Goal: Feedback & Contribution: Leave review/rating

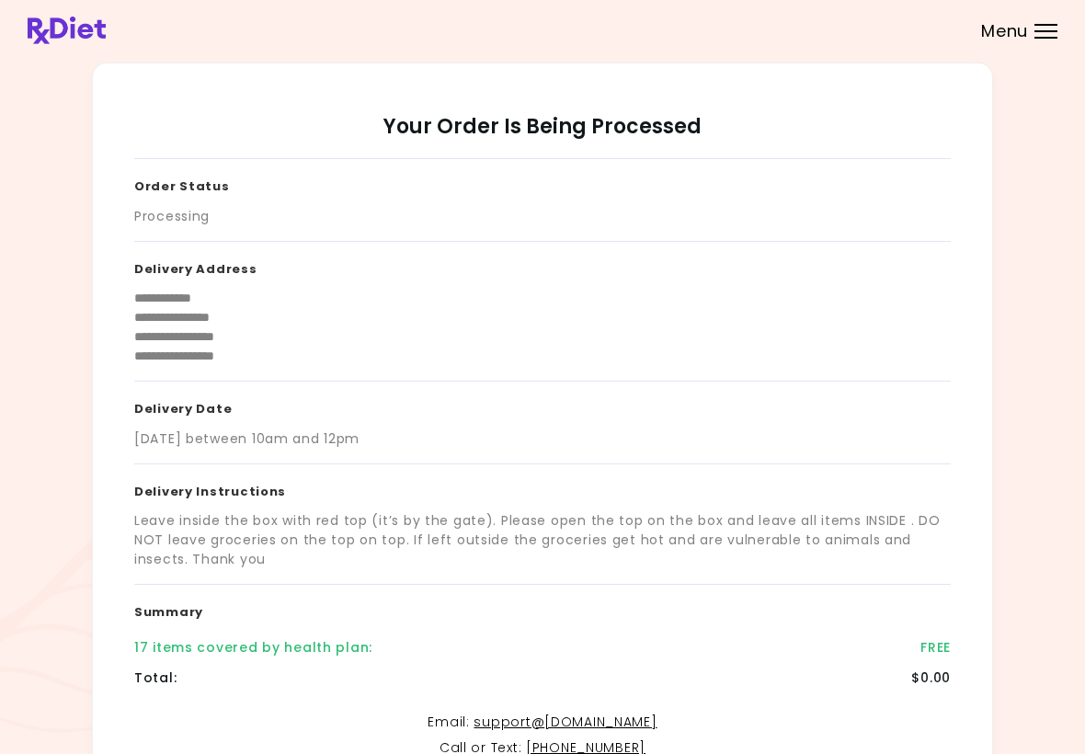
scroll to position [221, 0]
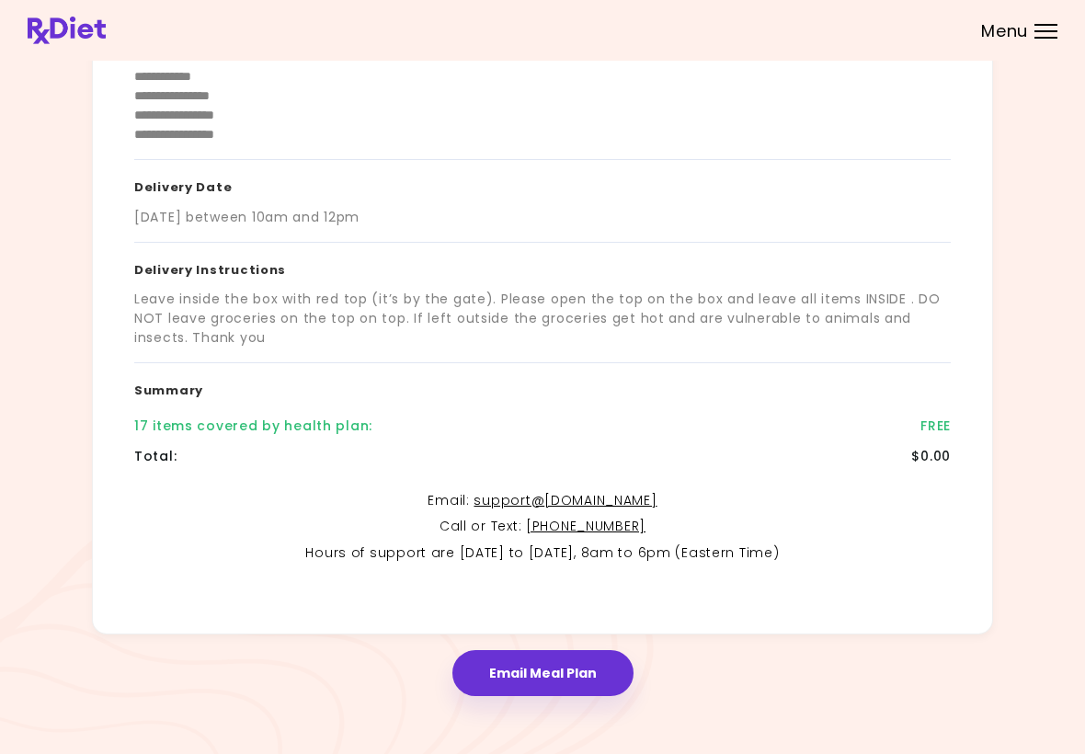
click at [1056, 27] on div "Menu" at bounding box center [1045, 31] width 23 height 15
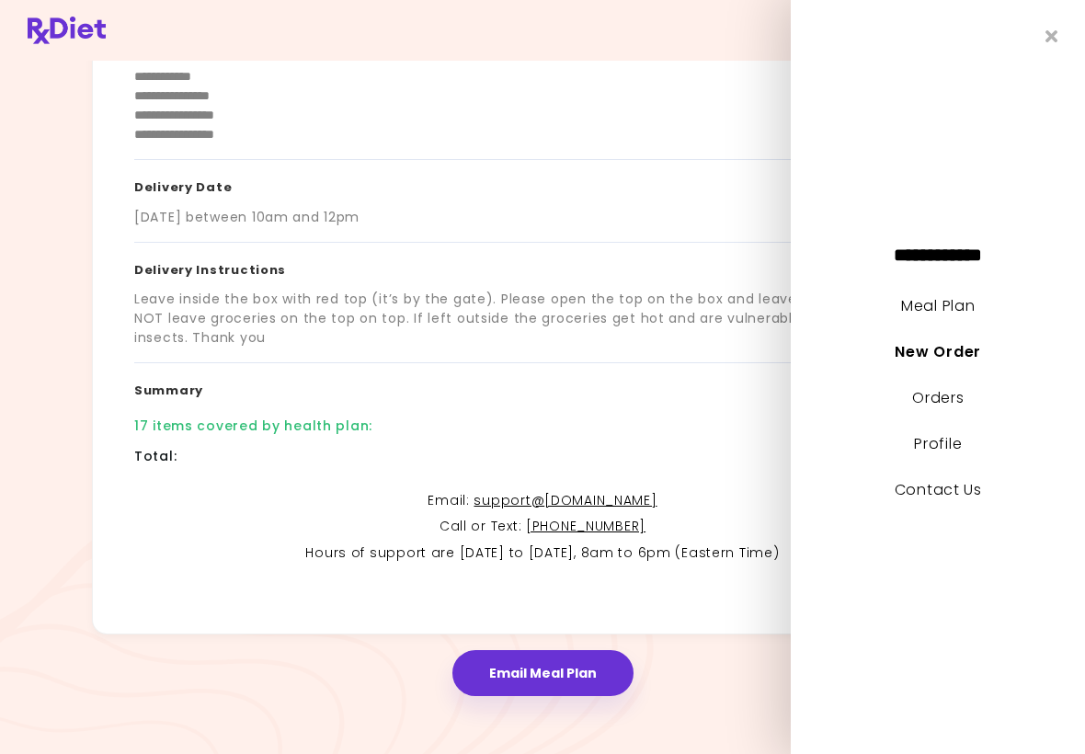
click at [955, 308] on link "Meal Plan" at bounding box center [938, 305] width 74 height 21
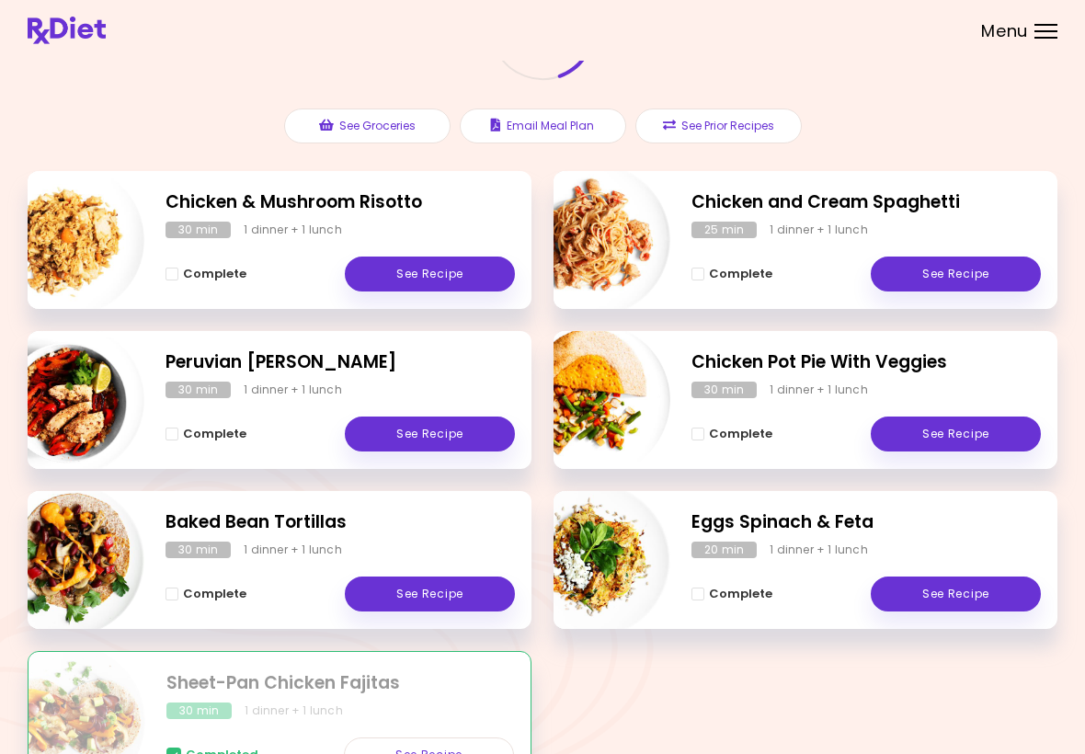
scroll to position [165, 0]
click at [844, 233] on div "1 dinner + 1 lunch" at bounding box center [818, 230] width 98 height 17
click at [974, 280] on link "See Recipe" at bounding box center [955, 274] width 170 height 35
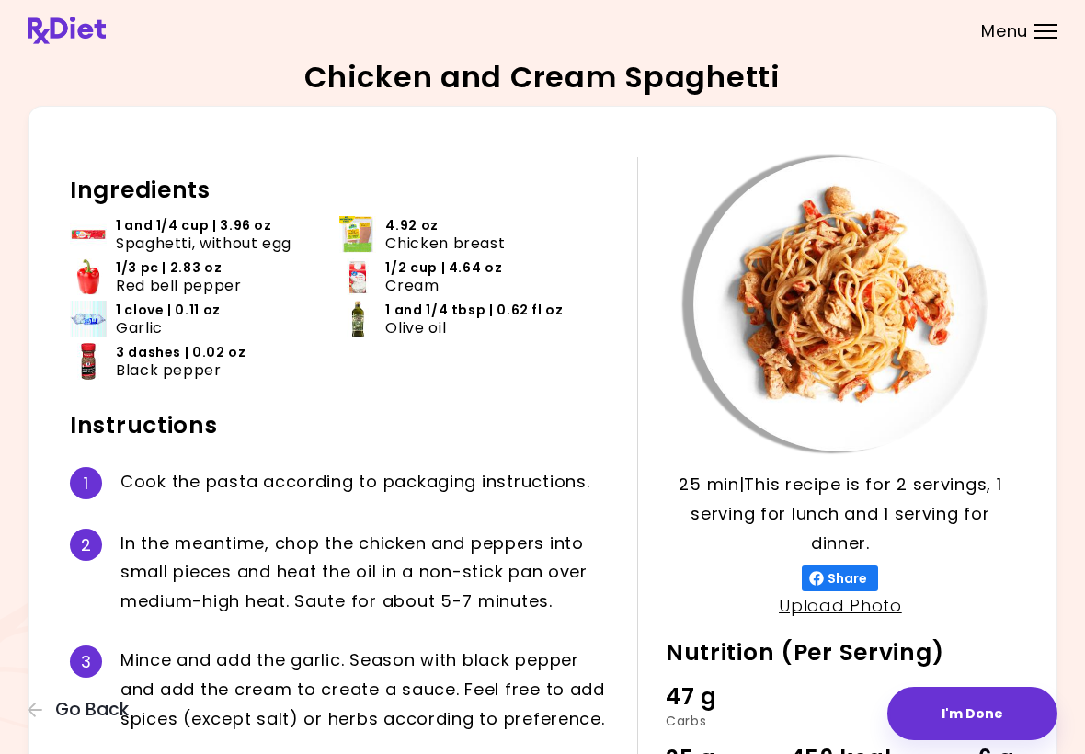
click at [984, 714] on button "I'm Done" at bounding box center [972, 713] width 170 height 53
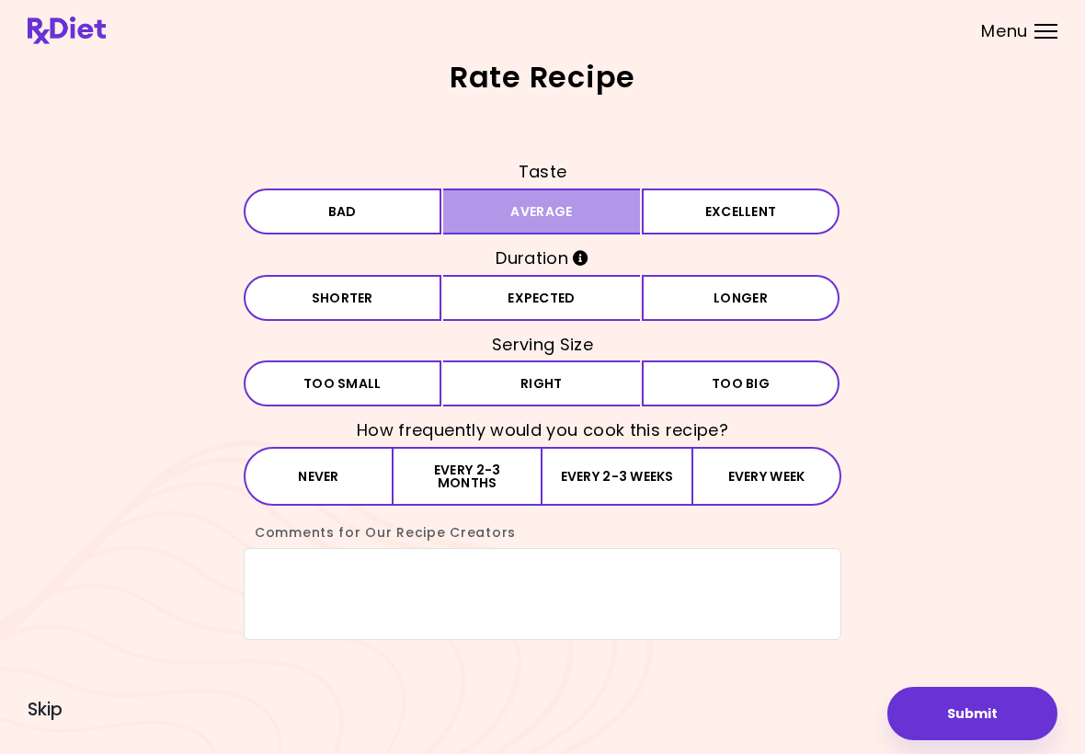
click at [580, 209] on button "Average" at bounding box center [542, 211] width 198 height 46
click at [586, 298] on button "Expected" at bounding box center [542, 298] width 198 height 46
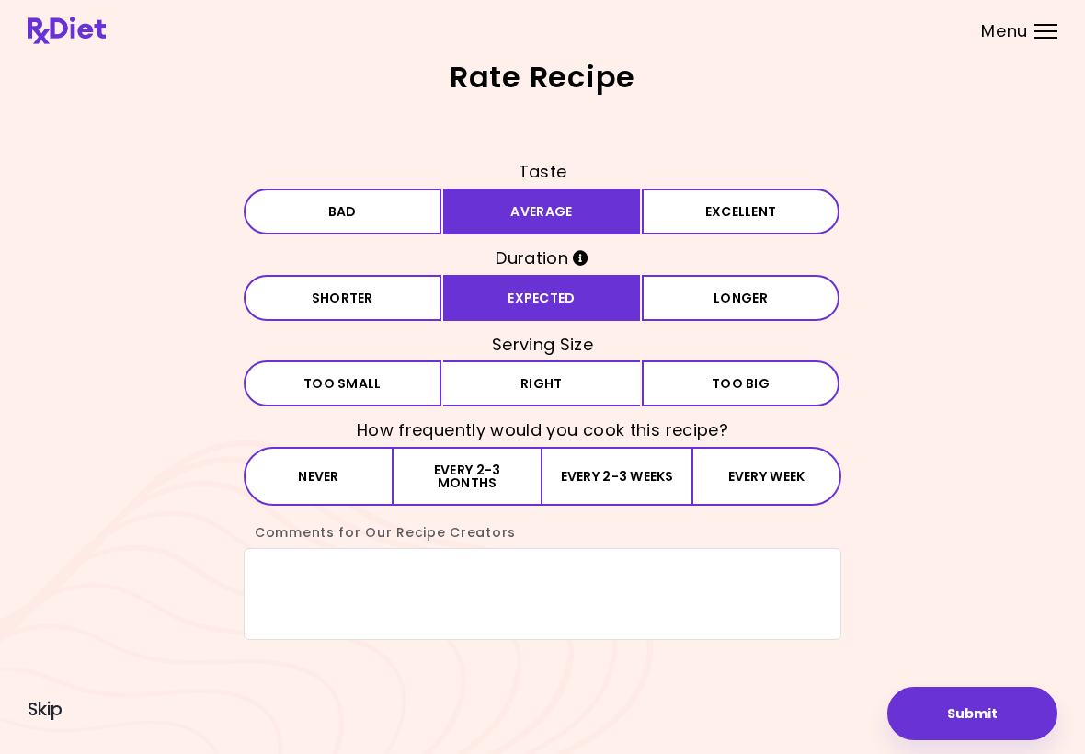
click at [591, 381] on button "Right" at bounding box center [542, 383] width 198 height 46
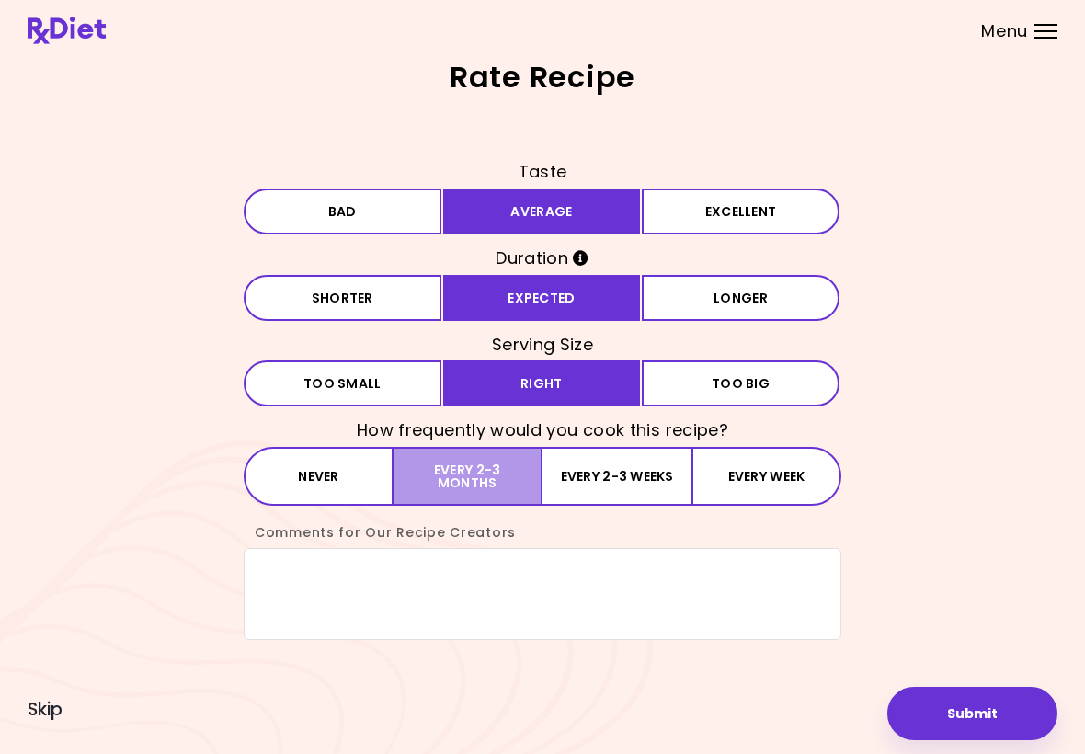
click at [491, 483] on button "Every 2-3 months" at bounding box center [467, 476] width 149 height 59
click at [303, 603] on textarea "Comments for Our Recipe Creators" at bounding box center [542, 594] width 597 height 92
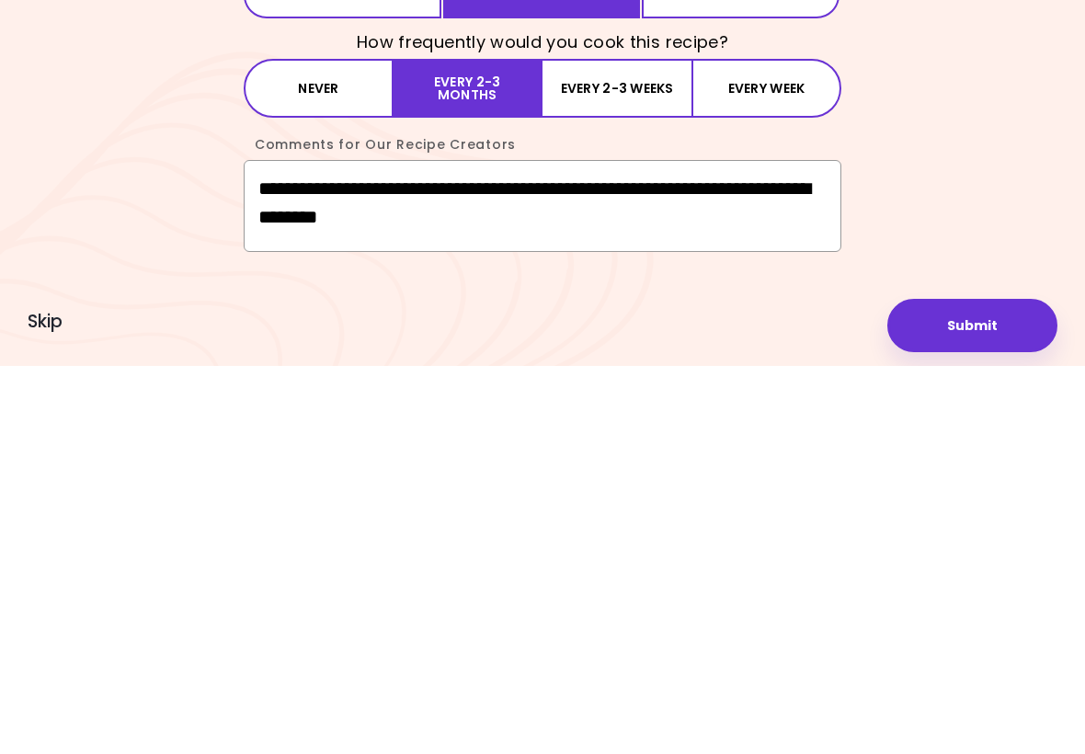
type textarea "**********"
click at [973, 687] on button "Submit" at bounding box center [972, 713] width 170 height 53
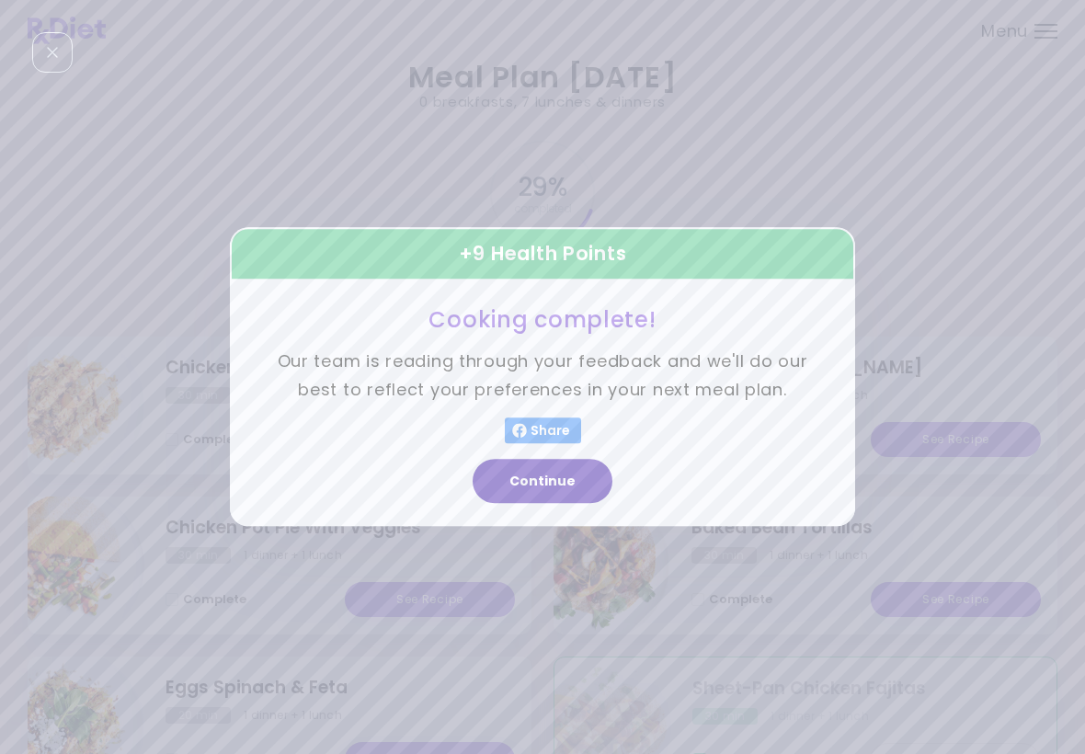
click at [545, 483] on button "Continue" at bounding box center [542, 482] width 140 height 44
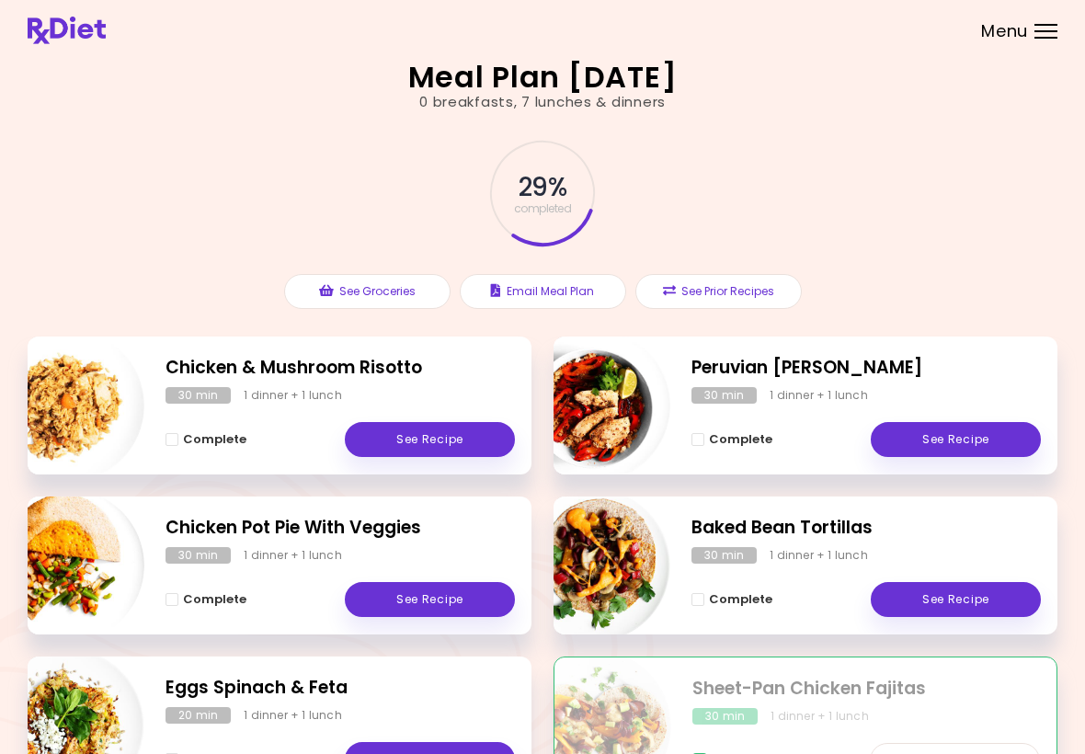
click at [452, 605] on link "See Recipe" at bounding box center [430, 599] width 170 height 35
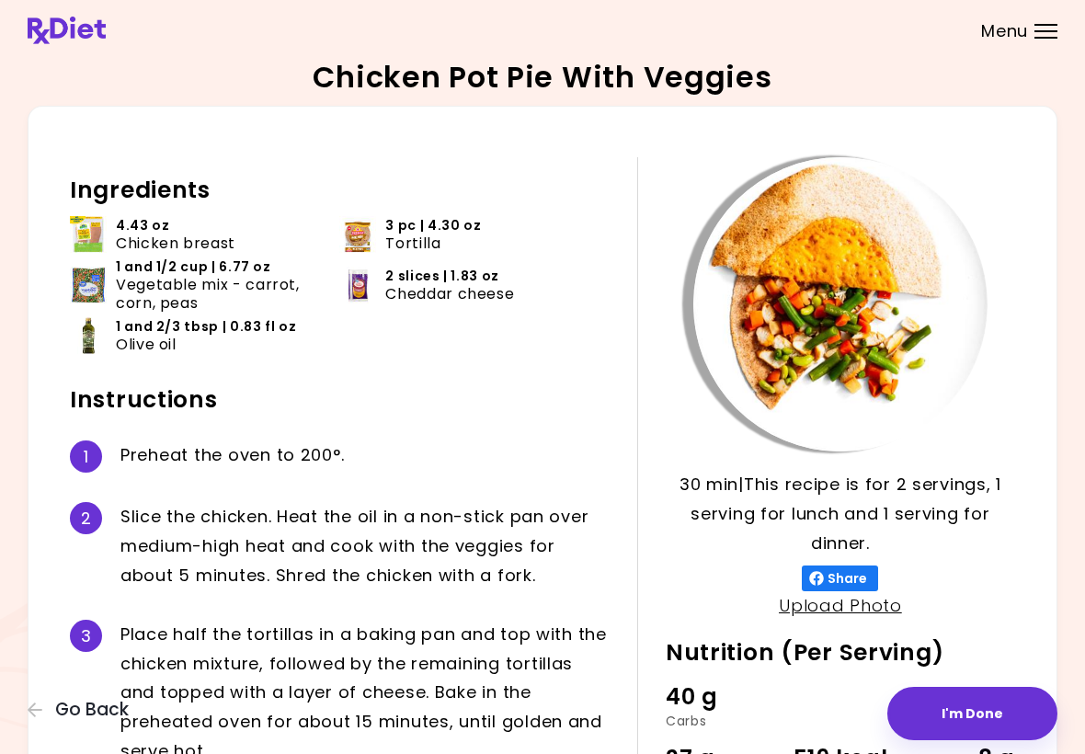
click at [984, 722] on button "I'm Done" at bounding box center [972, 713] width 170 height 53
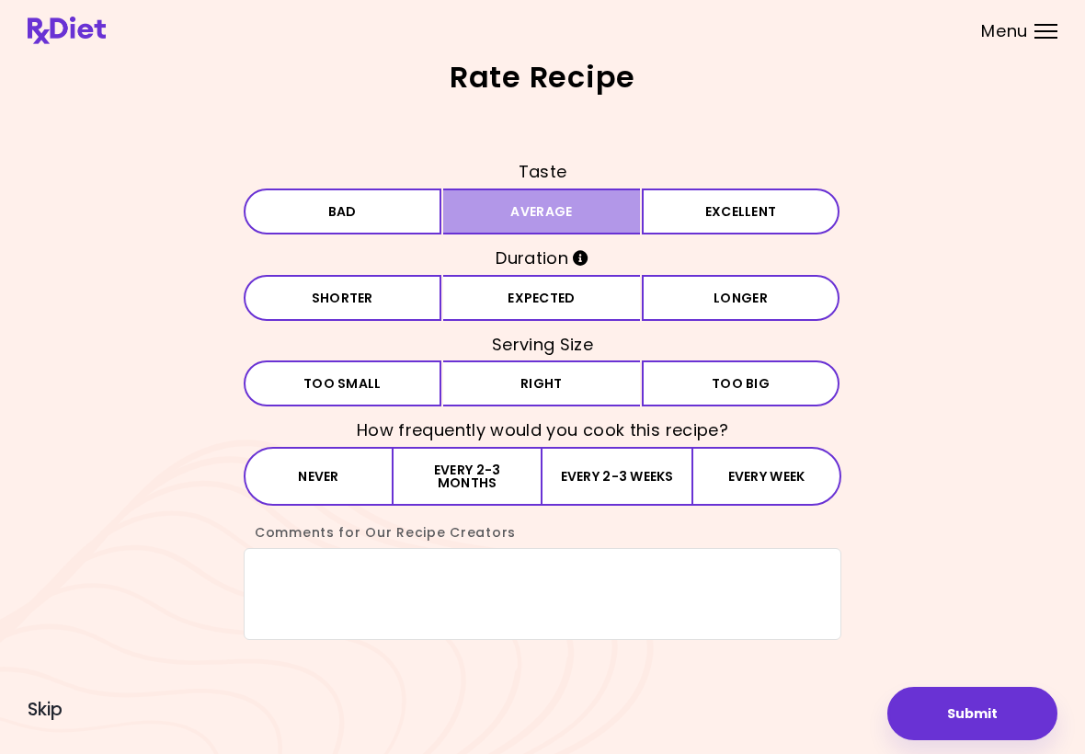
click at [551, 222] on button "Average" at bounding box center [542, 211] width 198 height 46
click at [551, 307] on button "Expected" at bounding box center [542, 298] width 198 height 46
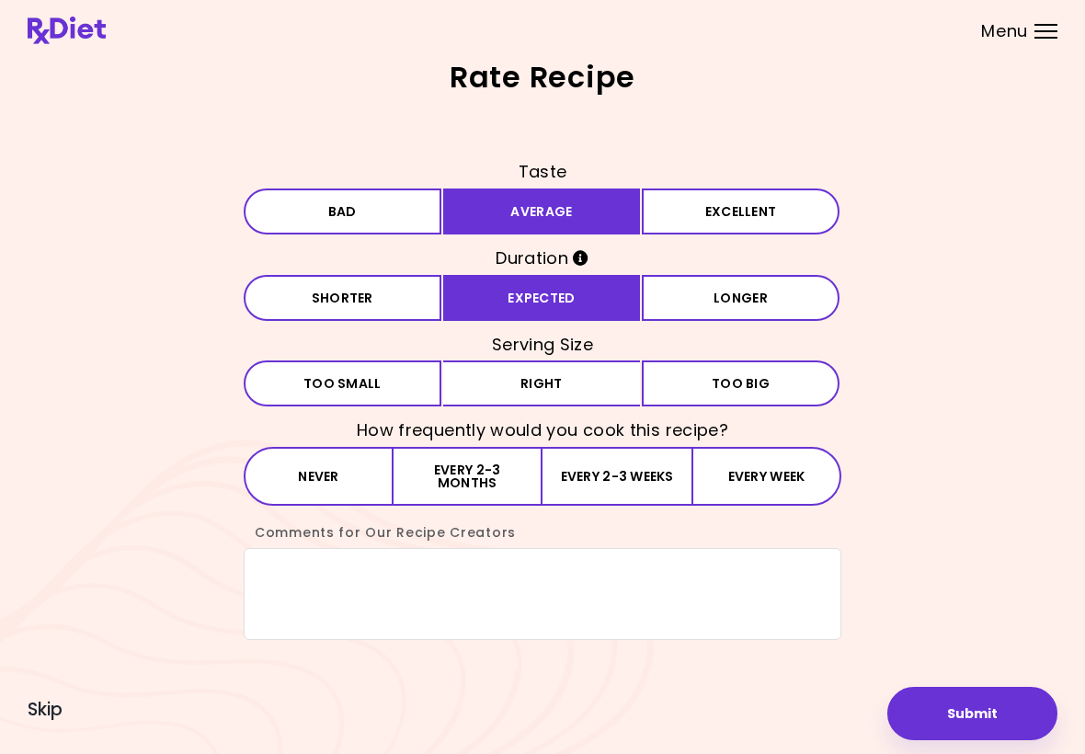
click at [544, 391] on button "Right" at bounding box center [542, 383] width 198 height 46
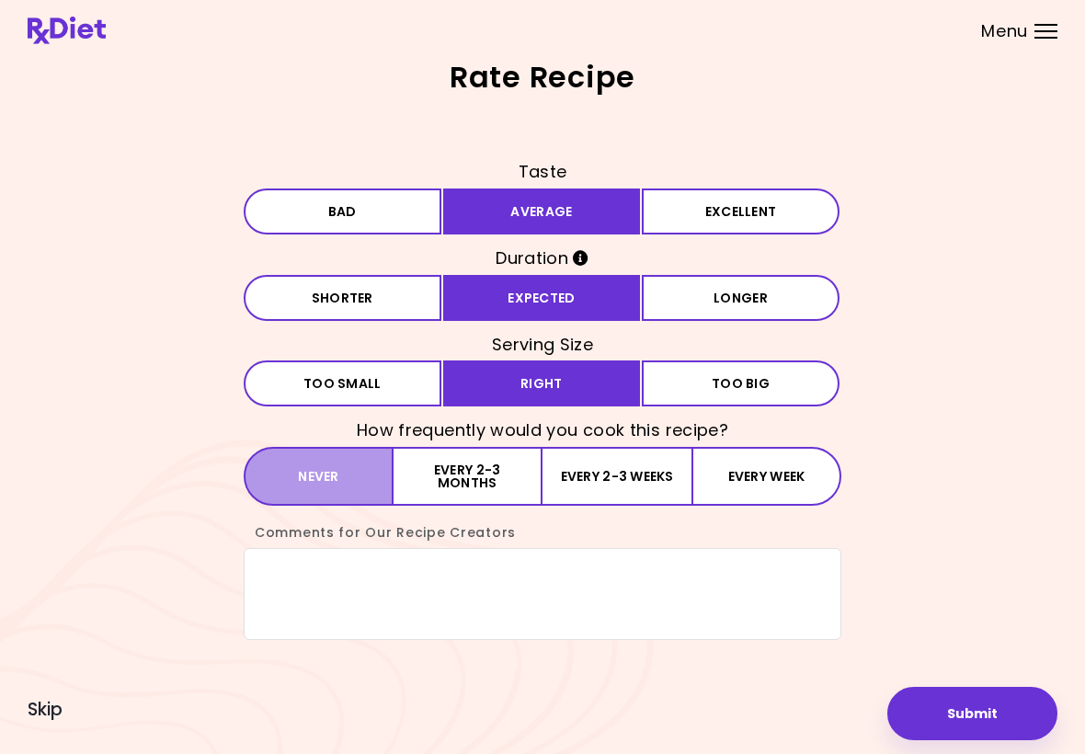
click at [322, 484] on button "Never" at bounding box center [319, 476] width 150 height 59
click at [297, 585] on textarea "Comments for Our Recipe Creators" at bounding box center [542, 594] width 597 height 92
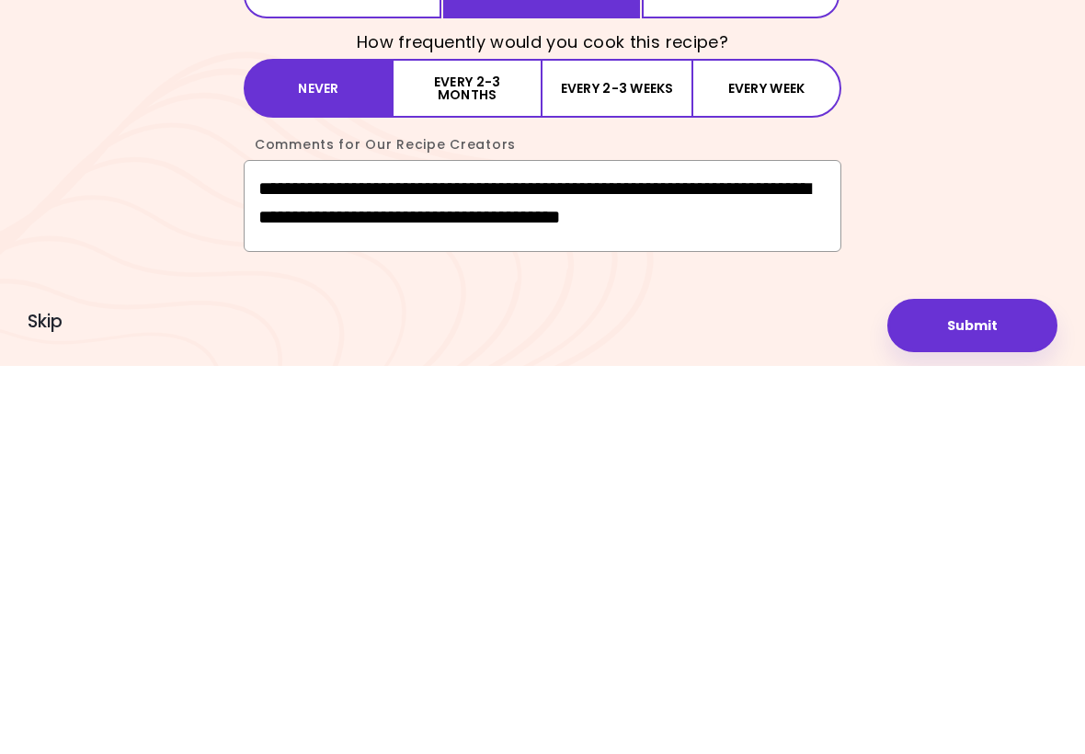
scroll to position [9, 0]
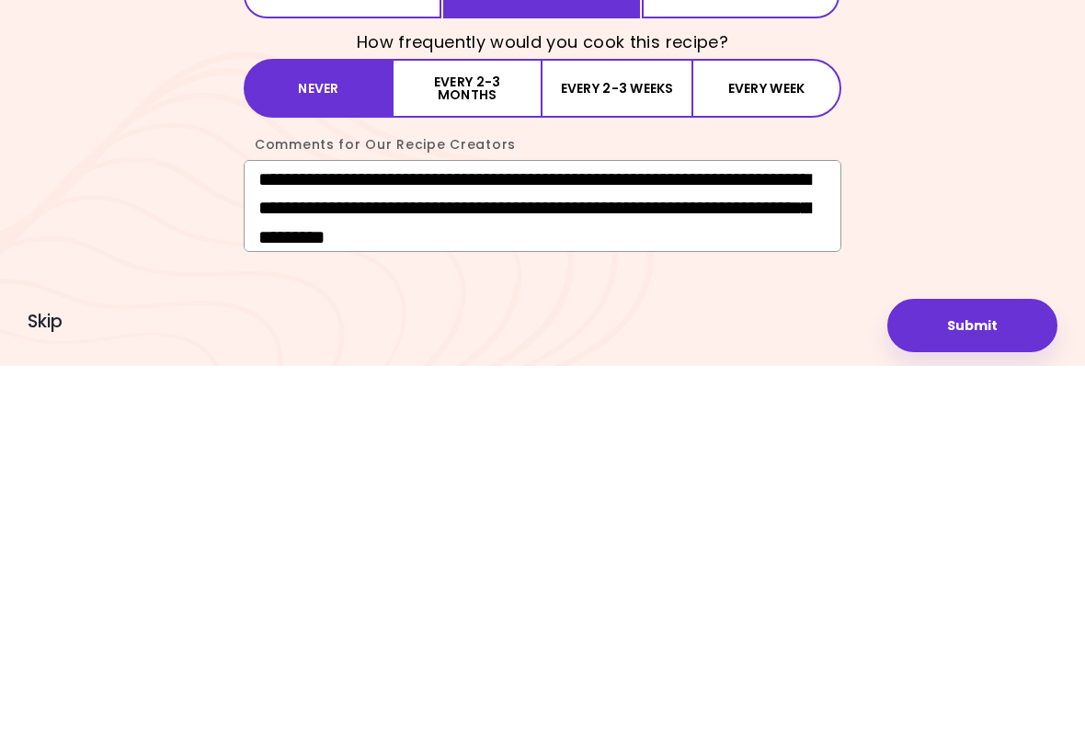
type textarea "**********"
click at [980, 687] on button "Submit" at bounding box center [972, 713] width 170 height 53
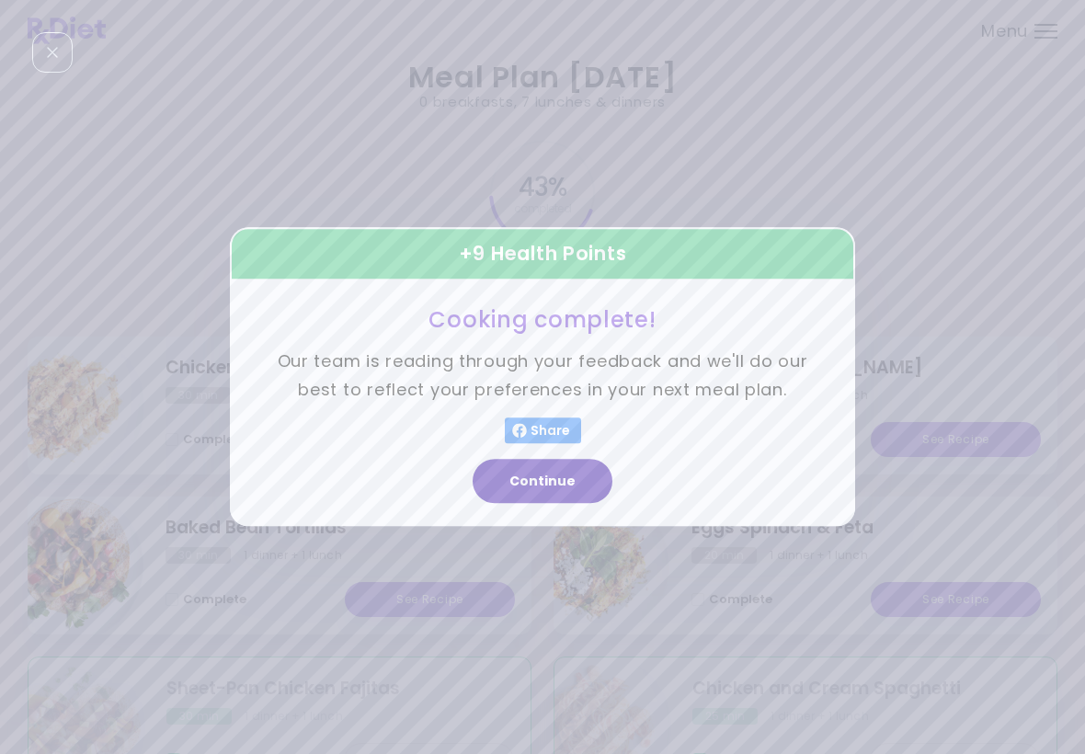
click at [547, 494] on button "Continue" at bounding box center [542, 482] width 140 height 44
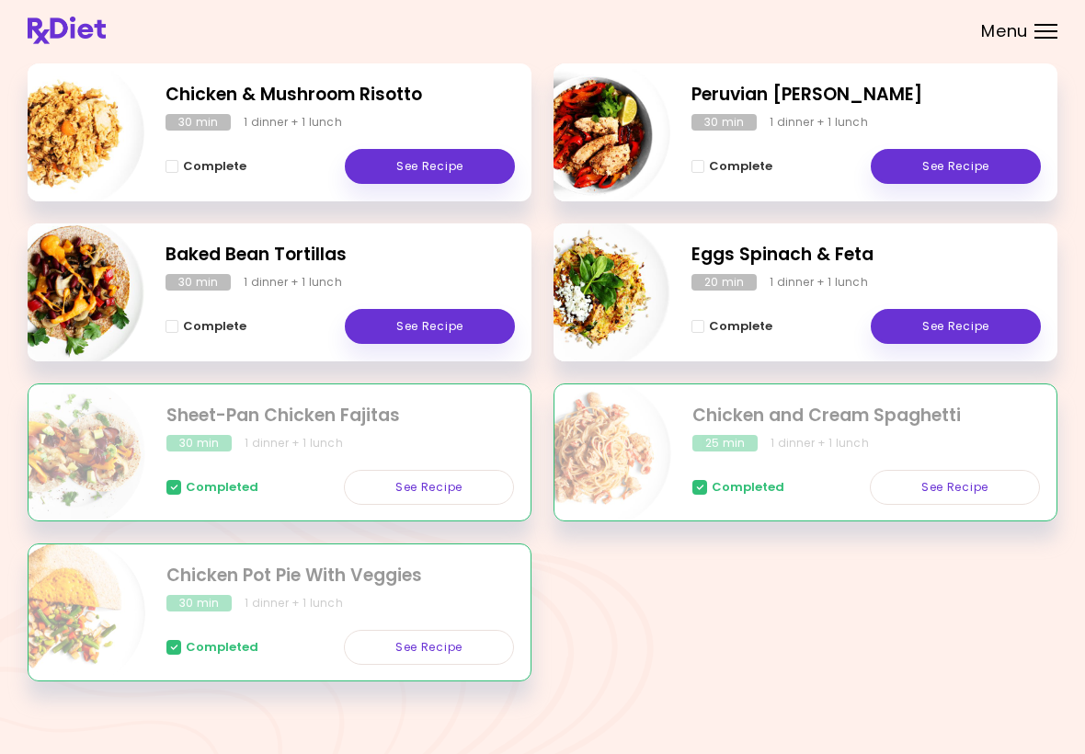
scroll to position [284, 0]
